Goal: Task Accomplishment & Management: Manage account settings

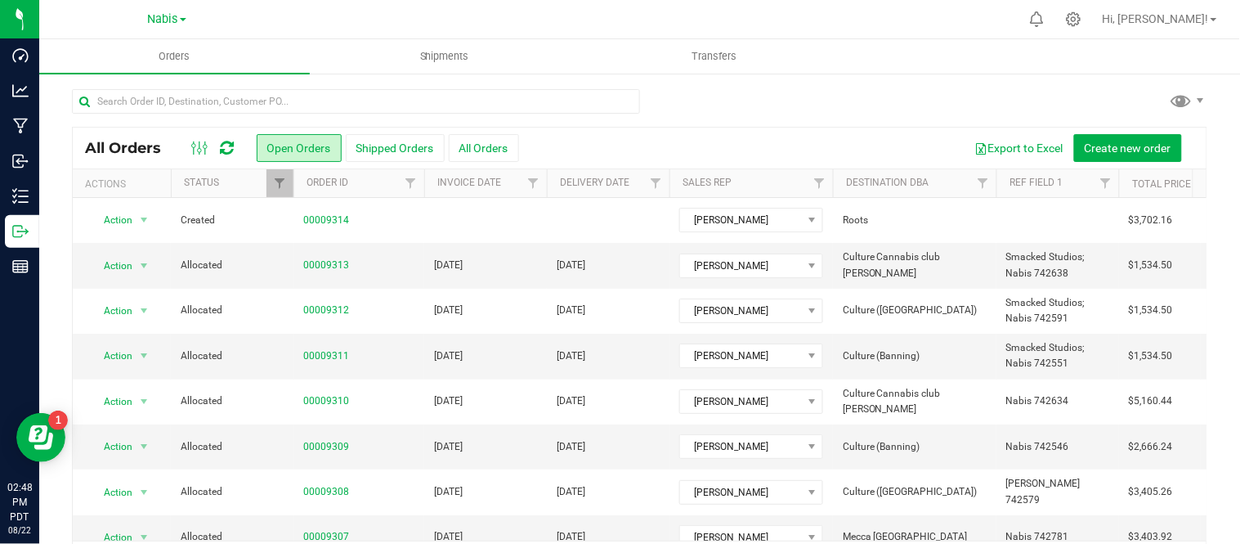
click at [1068, 92] on div at bounding box center [639, 108] width 1135 height 38
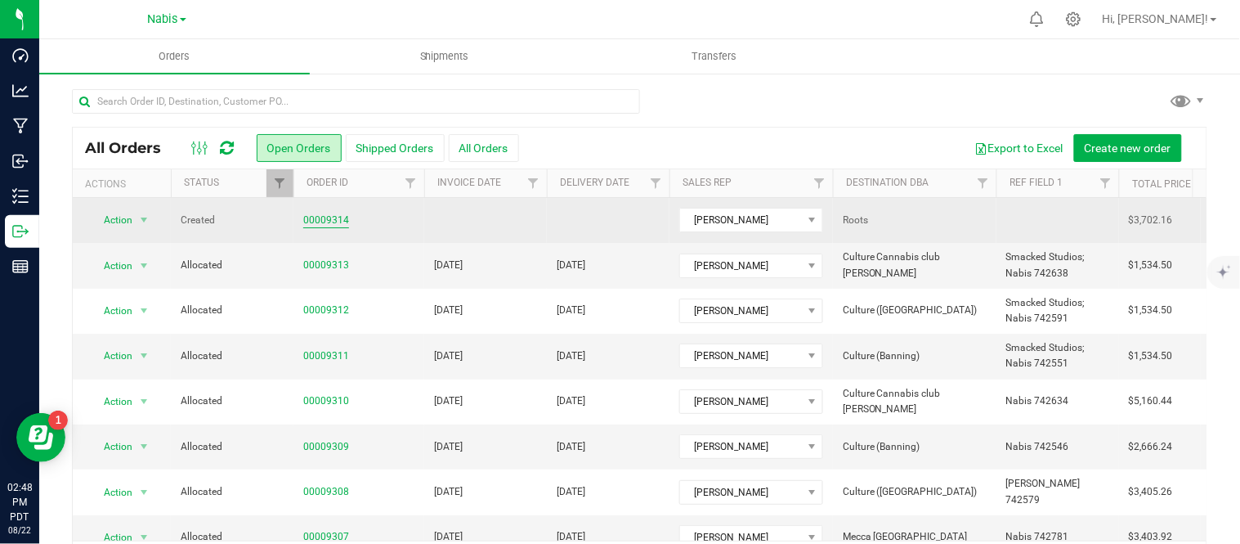
click at [317, 222] on link "00009314" at bounding box center [326, 221] width 46 height 16
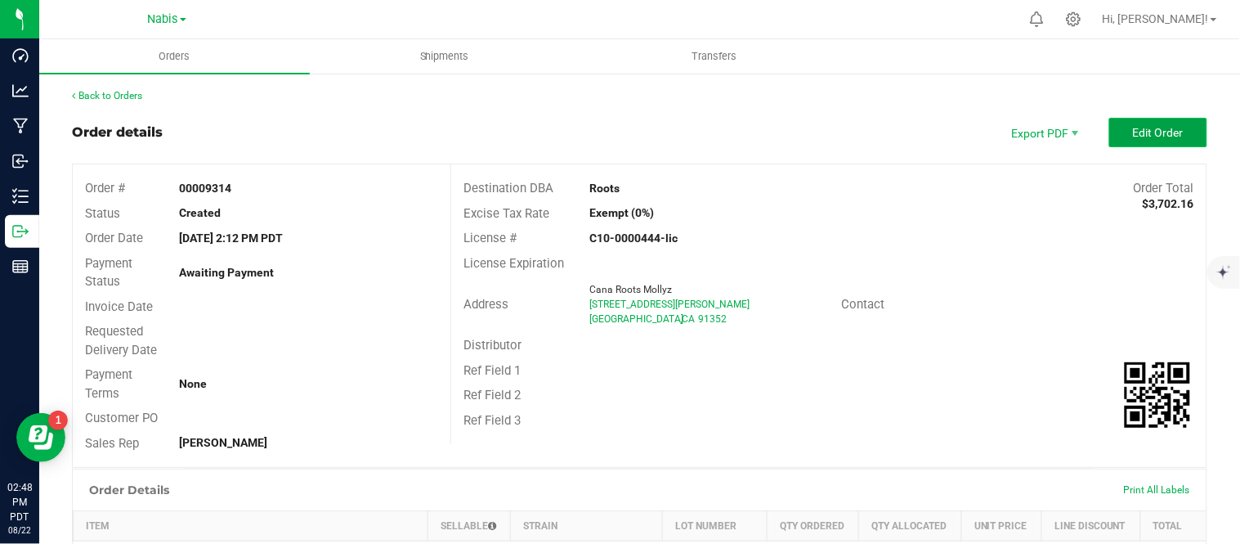
click at [1141, 129] on span "Edit Order" at bounding box center [1158, 132] width 51 height 13
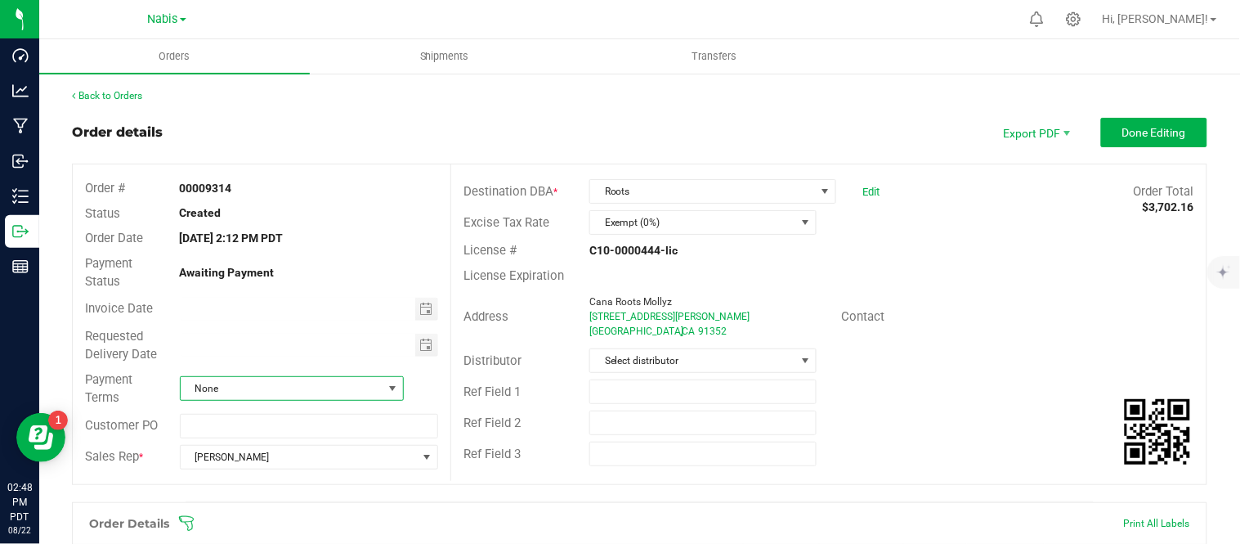
click at [264, 387] on span "None" at bounding box center [282, 388] width 202 height 23
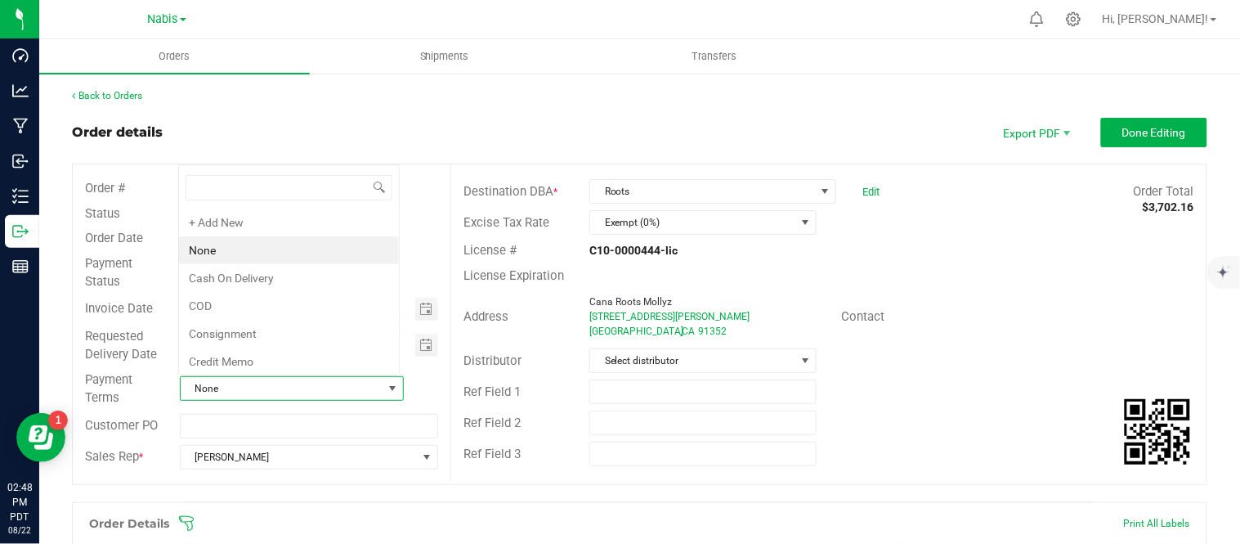
scroll to position [25, 218]
click at [274, 316] on li "COD" at bounding box center [289, 306] width 220 height 28
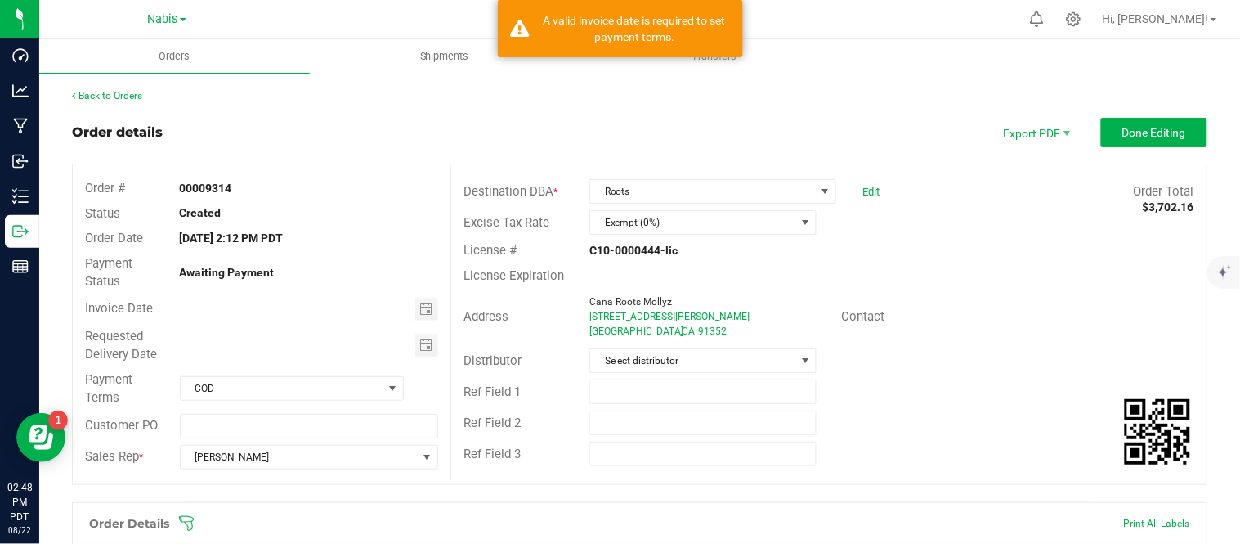
click at [844, 411] on div "Ref Field 2" at bounding box center [828, 422] width 755 height 31
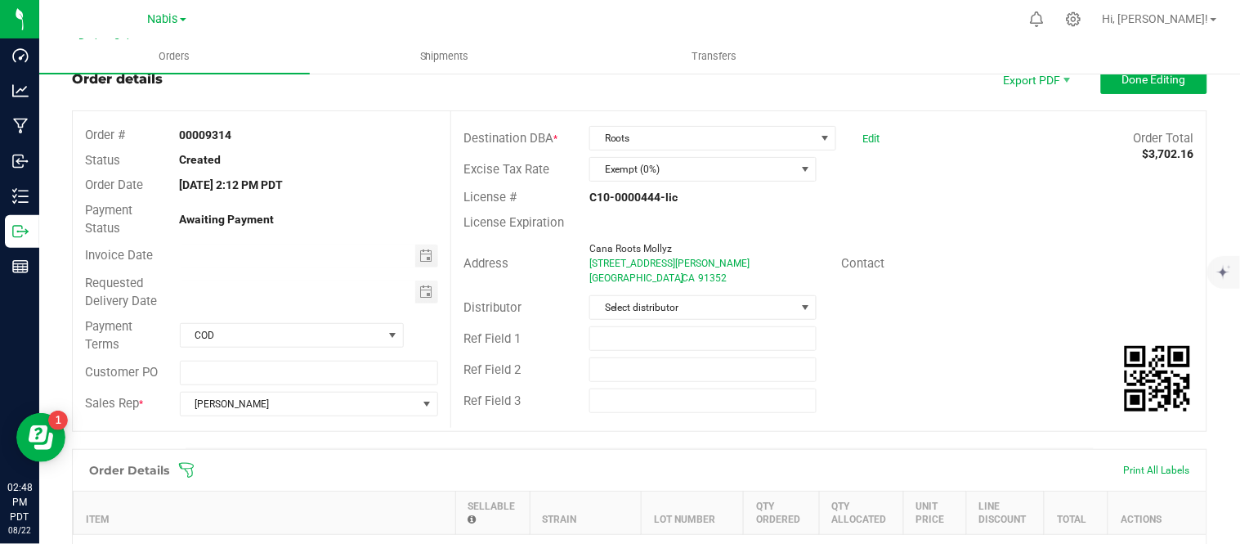
scroll to position [0, 0]
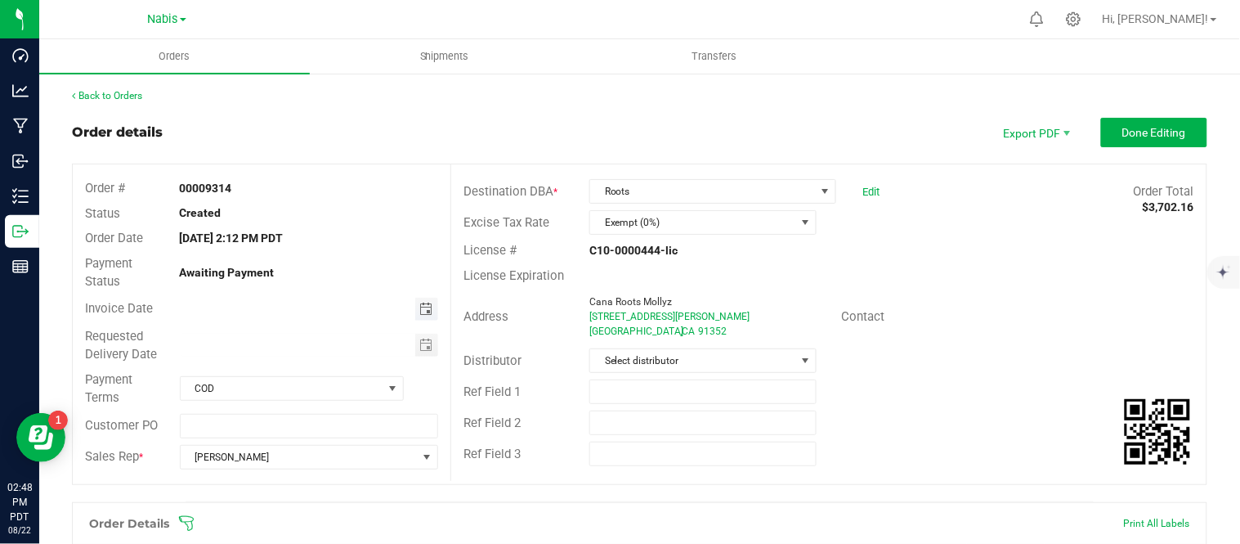
click at [423, 313] on span "Toggle calendar" at bounding box center [425, 308] width 13 height 13
click at [1159, 284] on div "License Expiration" at bounding box center [828, 275] width 755 height 25
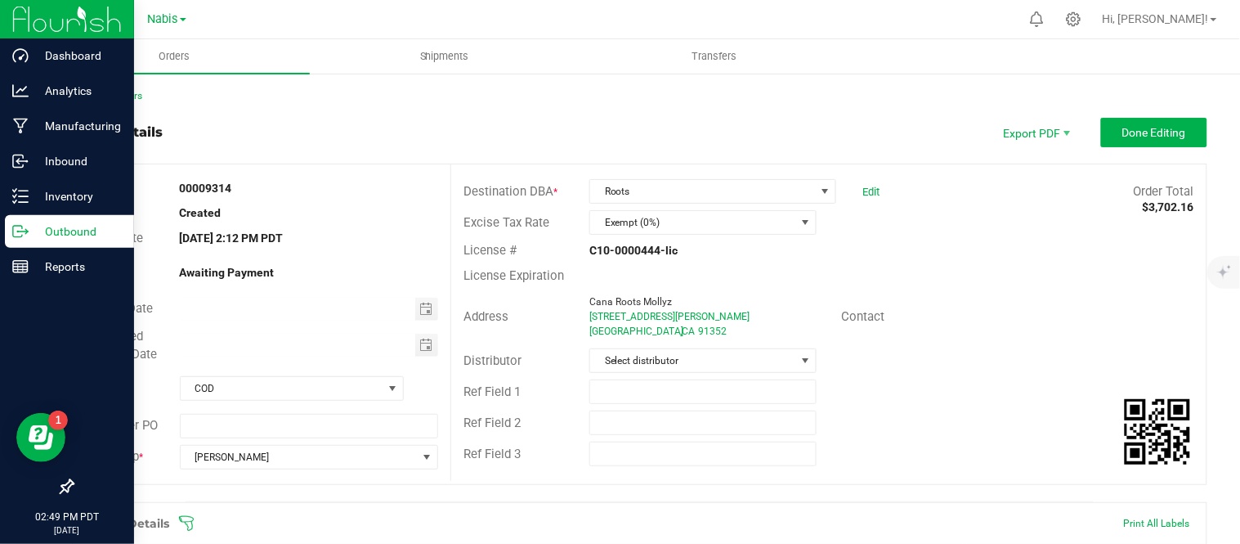
click at [38, 224] on p "Outbound" at bounding box center [78, 232] width 98 height 20
